Goal: Information Seeking & Learning: Check status

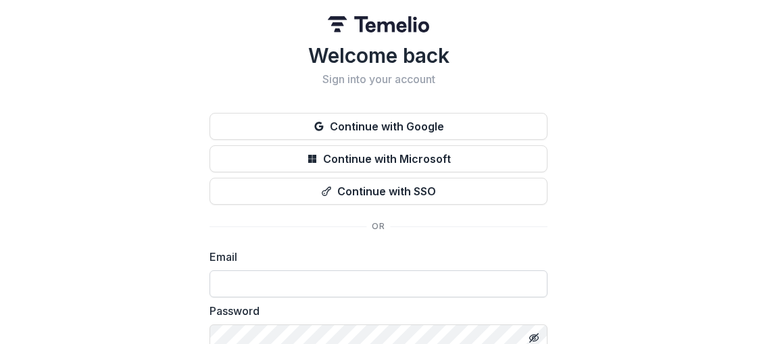
click at [281, 276] on input at bounding box center [378, 283] width 338 height 27
type input "**********"
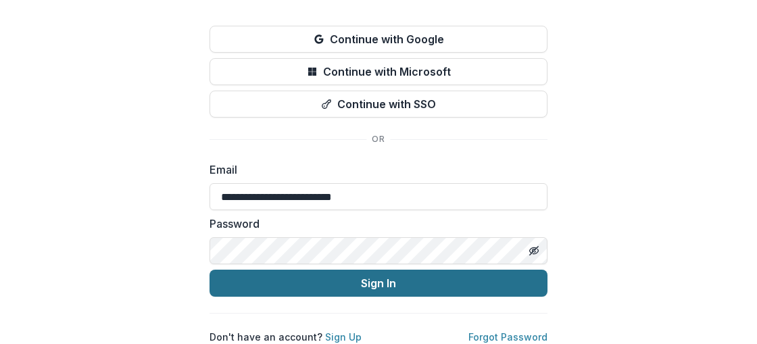
click at [379, 270] on button "Sign In" at bounding box center [378, 283] width 338 height 27
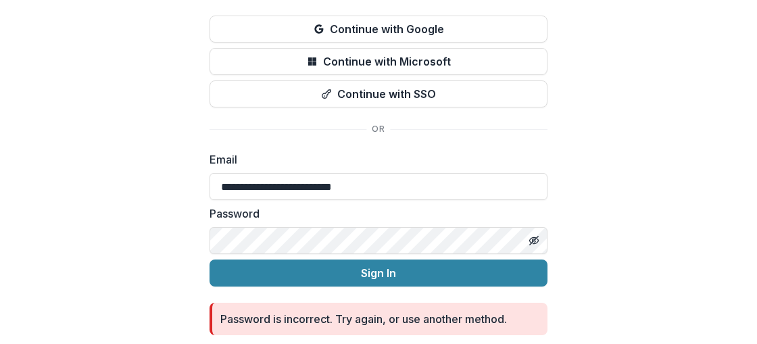
click at [565, 189] on div "**********" at bounding box center [378, 143] width 757 height 480
click at [108, 254] on div "**********" at bounding box center [378, 143] width 757 height 480
click at [209, 259] on button "Sign In" at bounding box center [378, 272] width 338 height 27
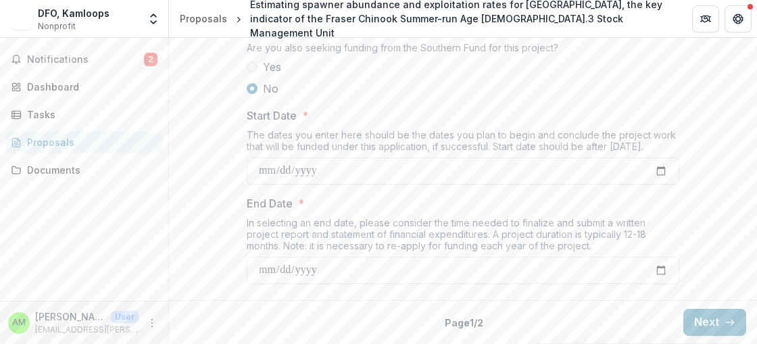
scroll to position [1850, 0]
click at [56, 60] on span "Notifications" at bounding box center [85, 59] width 117 height 11
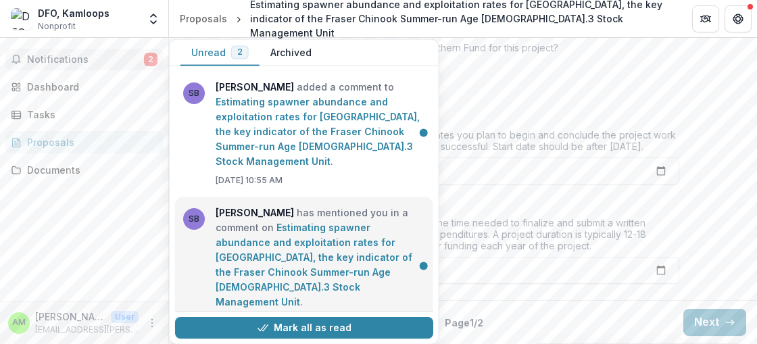
click at [294, 247] on link "Estimating spawner abundance and exploitation rates for Lower Shuswap River, th…" at bounding box center [314, 265] width 197 height 86
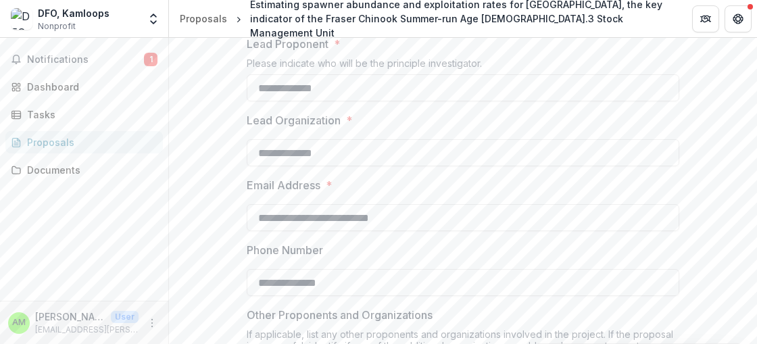
scroll to position [0, 0]
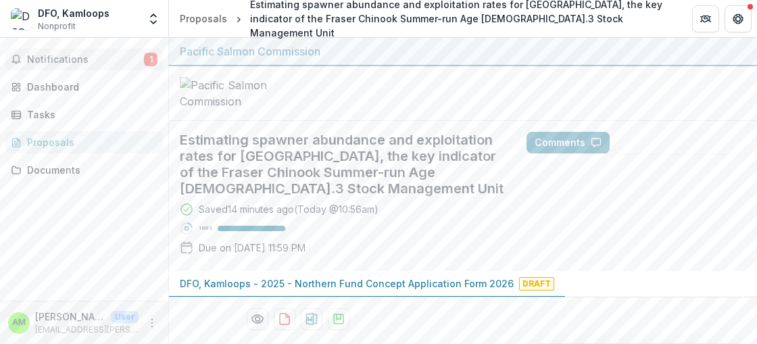
click at [81, 54] on span "Notifications" at bounding box center [85, 59] width 117 height 11
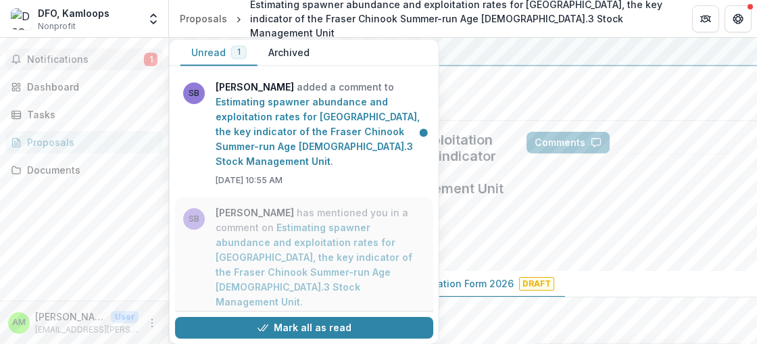
click at [264, 268] on link "Estimating spawner abundance and exploitation rates for Lower Shuswap River, th…" at bounding box center [314, 265] width 197 height 86
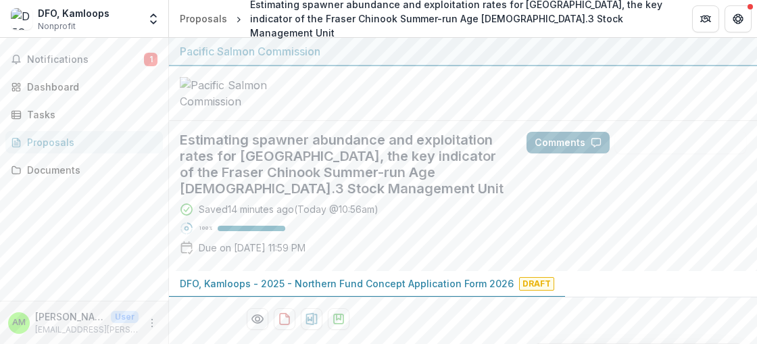
click at [580, 153] on button "Comments" at bounding box center [567, 143] width 83 height 22
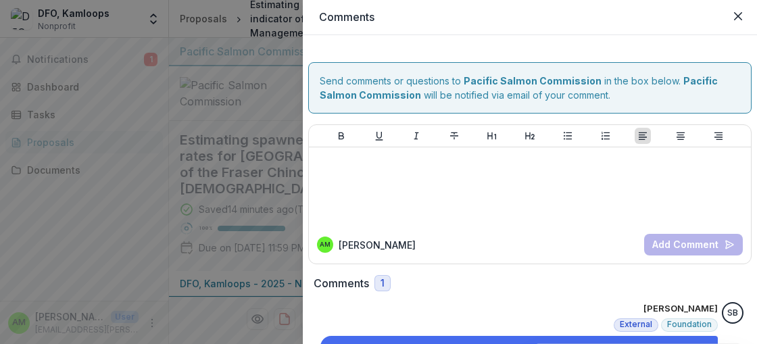
scroll to position [90, 0]
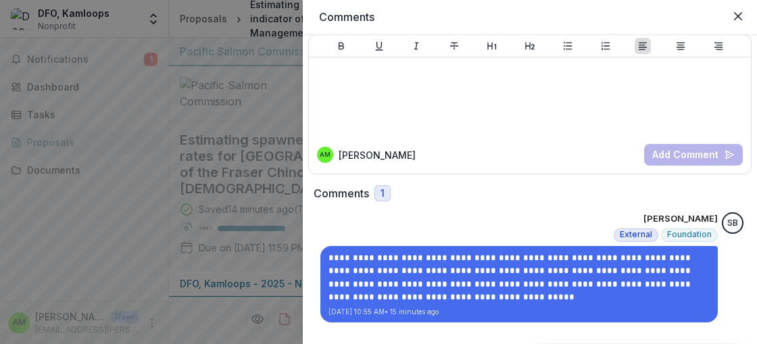
click at [387, 193] on span "1" at bounding box center [382, 193] width 16 height 16
click at [744, 18] on button "Close" at bounding box center [738, 16] width 22 height 22
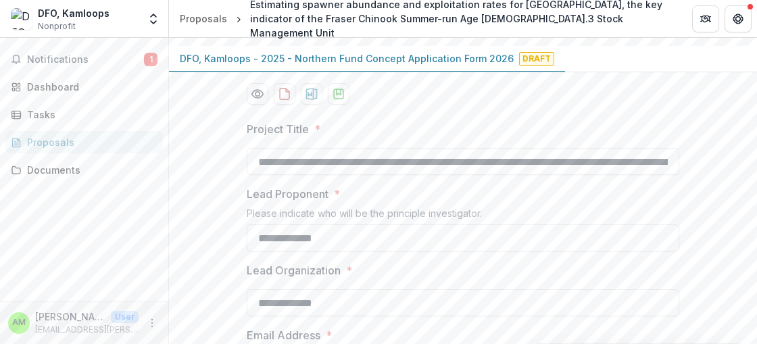
scroll to position [244, 0]
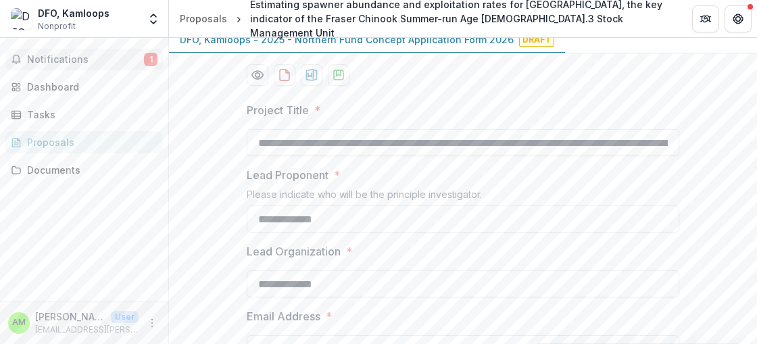
click at [59, 59] on span "Notifications" at bounding box center [85, 59] width 117 height 11
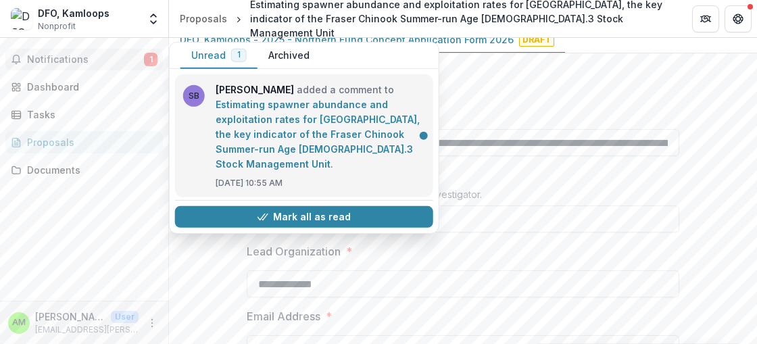
click at [265, 121] on link "Estimating spawner abundance and exploitation rates for Lower Shuswap River, th…" at bounding box center [318, 134] width 204 height 71
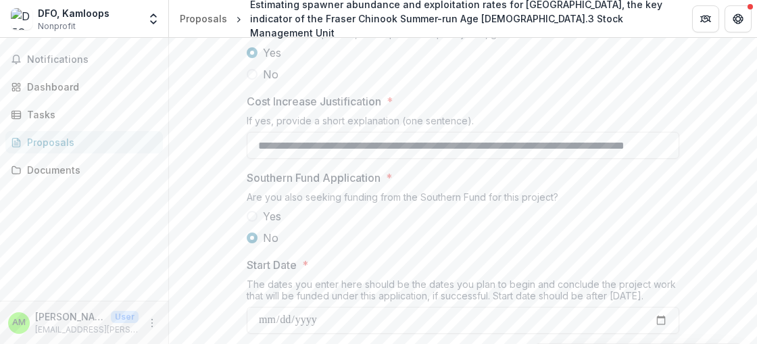
scroll to position [1850, 0]
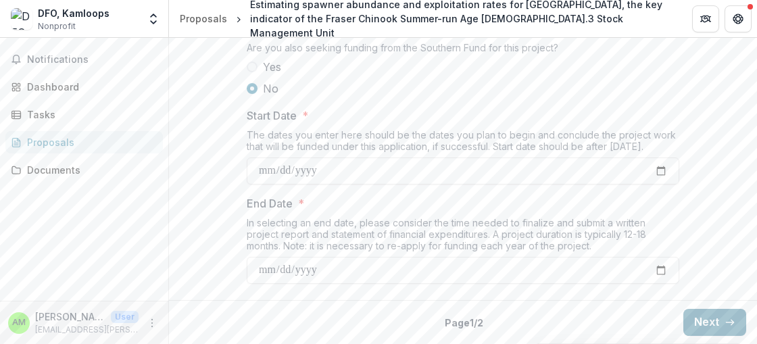
click at [707, 321] on button "Next" at bounding box center [714, 322] width 63 height 27
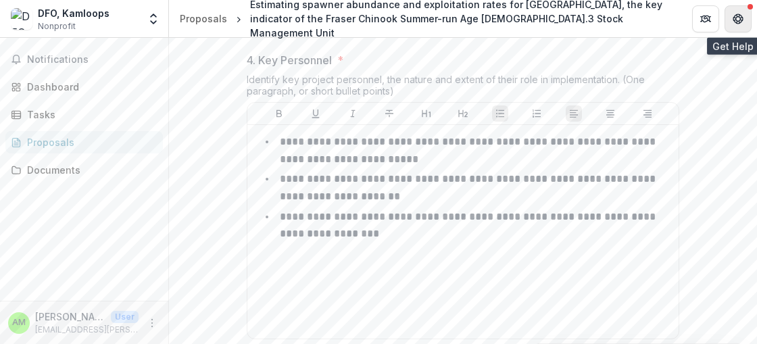
click at [734, 12] on button "Get Help" at bounding box center [737, 18] width 27 height 27
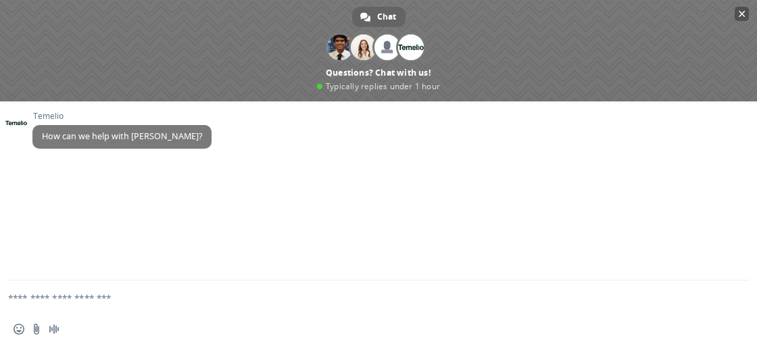
click at [743, 10] on span "Close chat" at bounding box center [742, 13] width 7 height 9
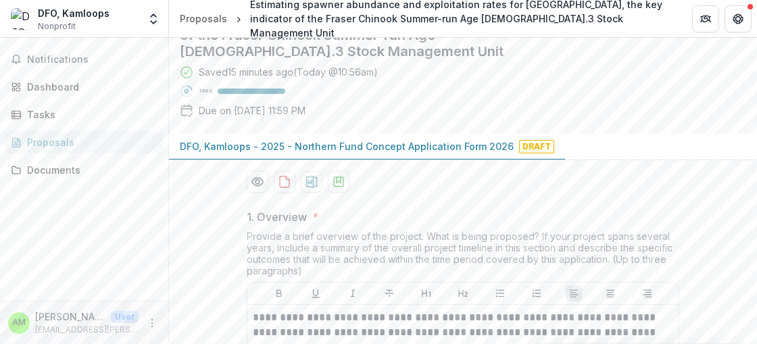
scroll to position [0, 0]
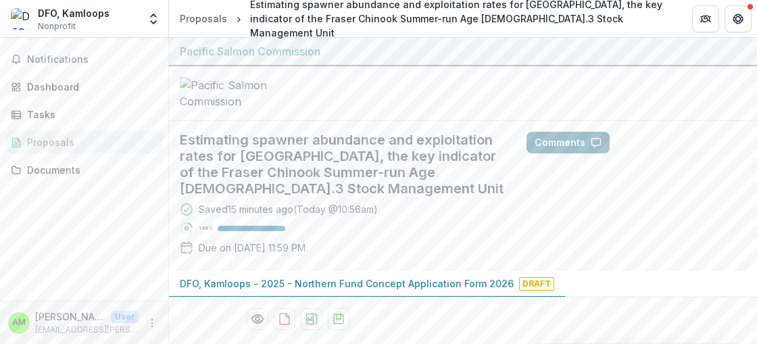
click at [579, 153] on button "Comments" at bounding box center [567, 143] width 83 height 22
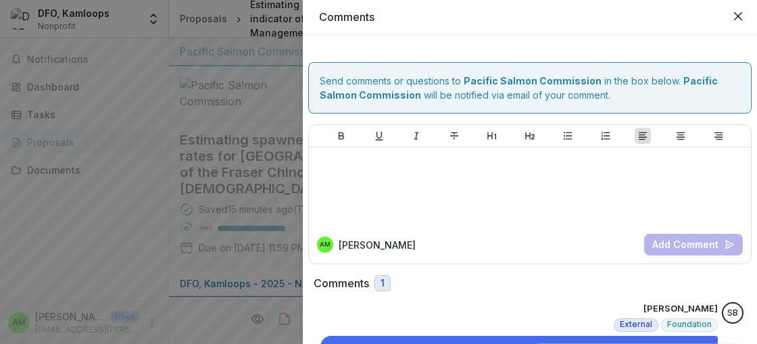
scroll to position [90, 0]
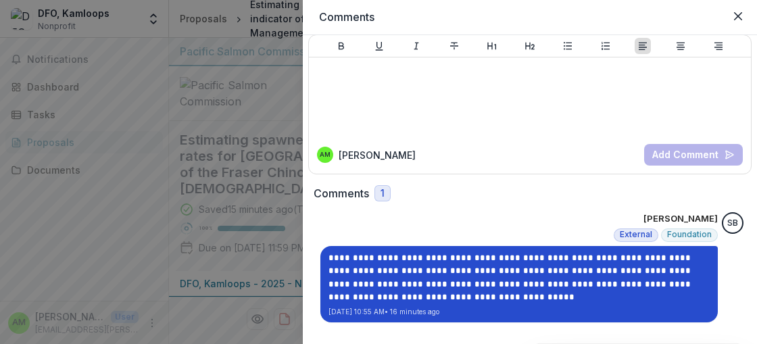
click at [456, 307] on p "Aug 25, 2025 10:55 AM • 16 minutes ago" at bounding box center [519, 312] width 382 height 10
click at [389, 257] on p "**********" at bounding box center [519, 277] width 382 height 53
